Goal: Task Accomplishment & Management: Use online tool/utility

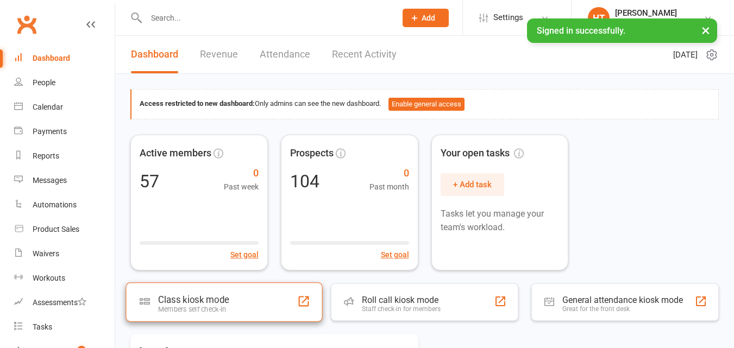
click at [184, 307] on div "Members self check-in" at bounding box center [193, 309] width 71 height 8
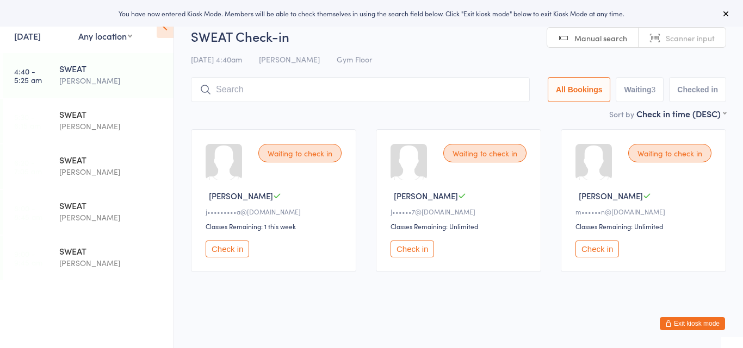
click at [239, 245] on button "Check in" at bounding box center [226, 249] width 43 height 17
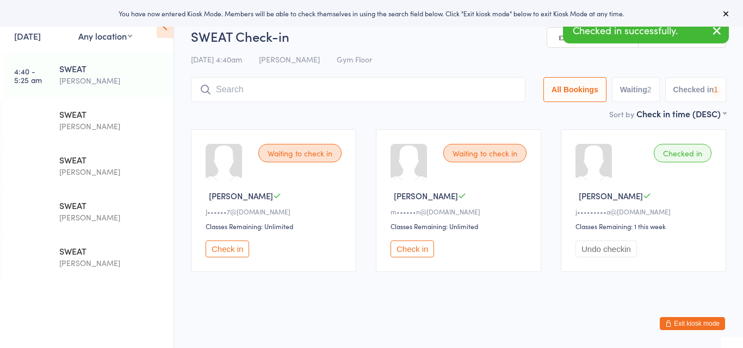
click at [239, 245] on button "Check in" at bounding box center [226, 249] width 43 height 17
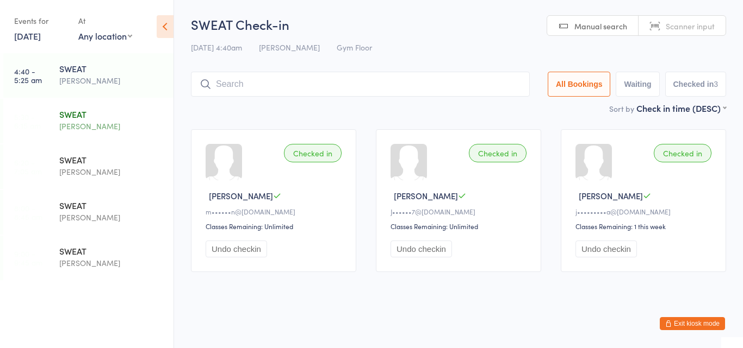
click at [69, 121] on div "[PERSON_NAME]" at bounding box center [111, 126] width 105 height 13
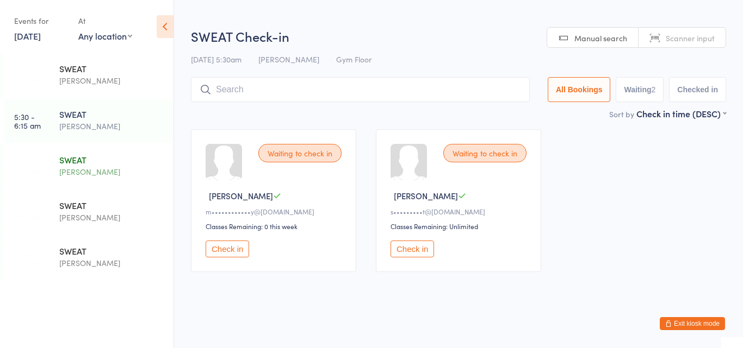
click at [70, 158] on div "SWEAT" at bounding box center [111, 160] width 105 height 12
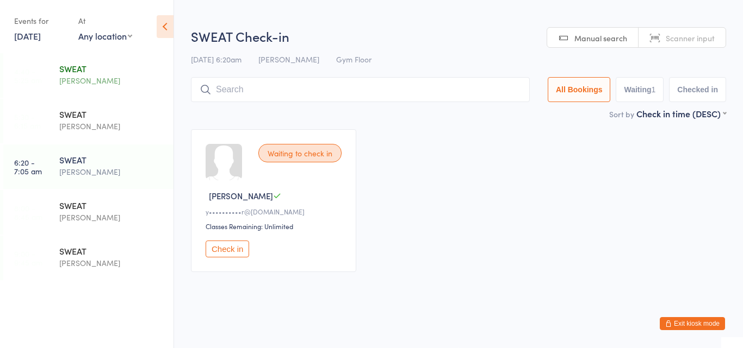
click at [76, 88] on div "SWEAT [PERSON_NAME]" at bounding box center [116, 74] width 114 height 43
